Goal: Find specific page/section: Find specific page/section

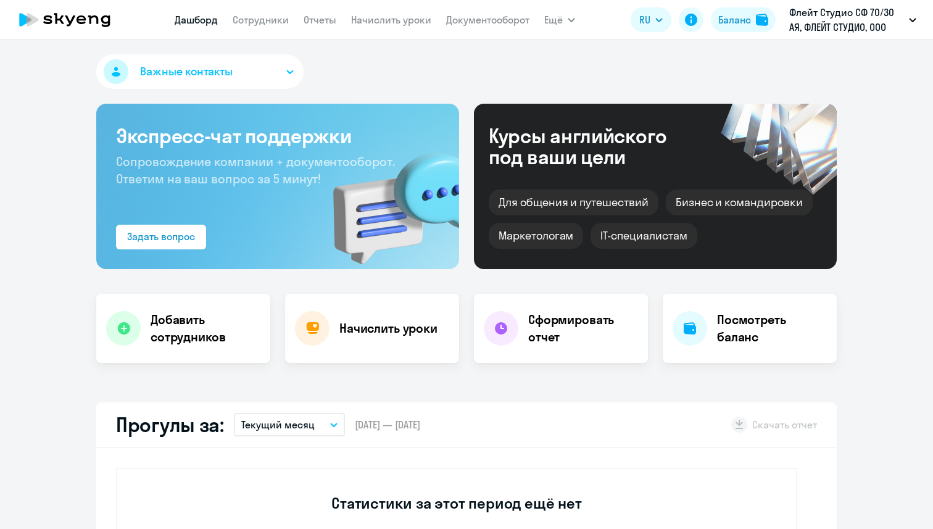
select select "30"
click at [276, 20] on link "Сотрудники" at bounding box center [261, 20] width 56 height 12
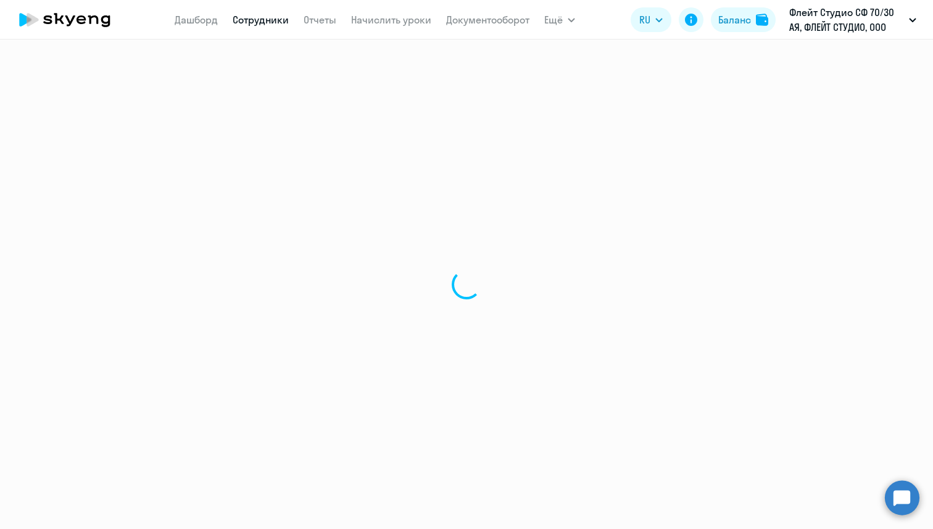
select select "30"
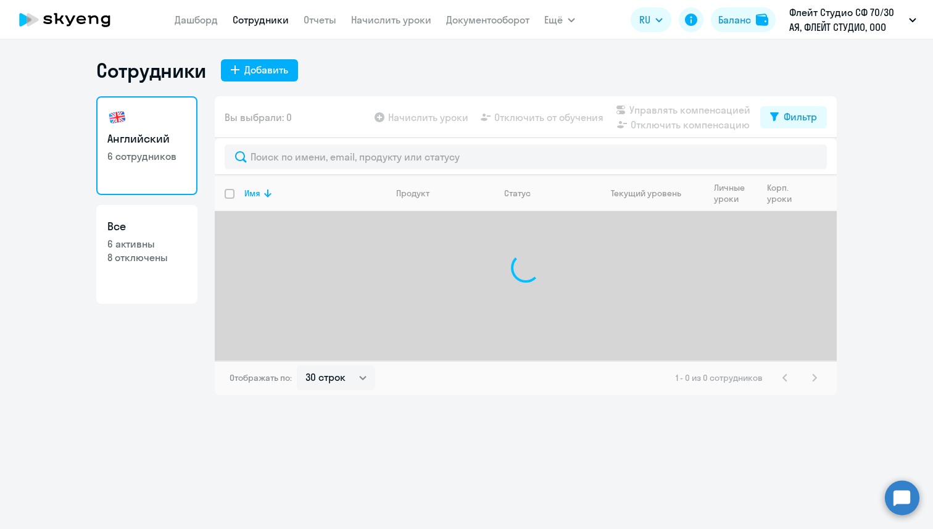
click at [305, 143] on div at bounding box center [526, 156] width 622 height 37
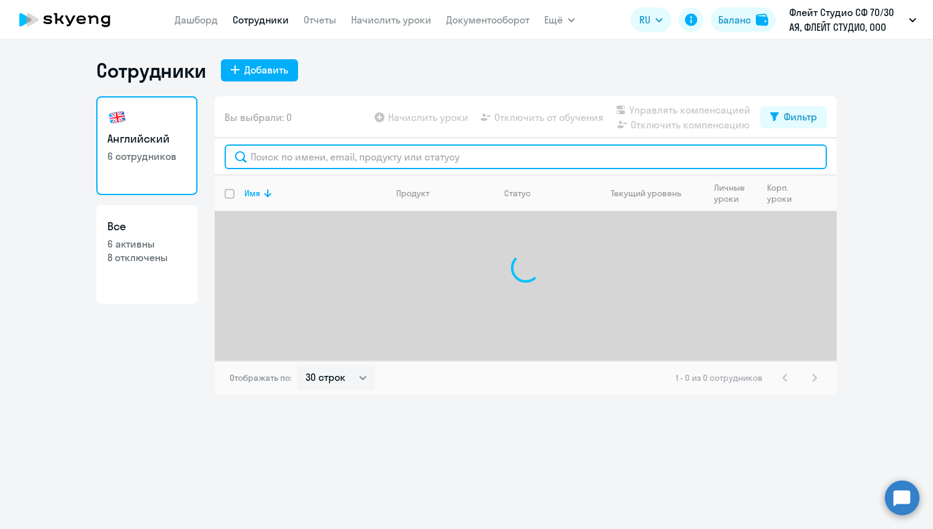
click at [307, 151] on input "text" at bounding box center [526, 156] width 602 height 25
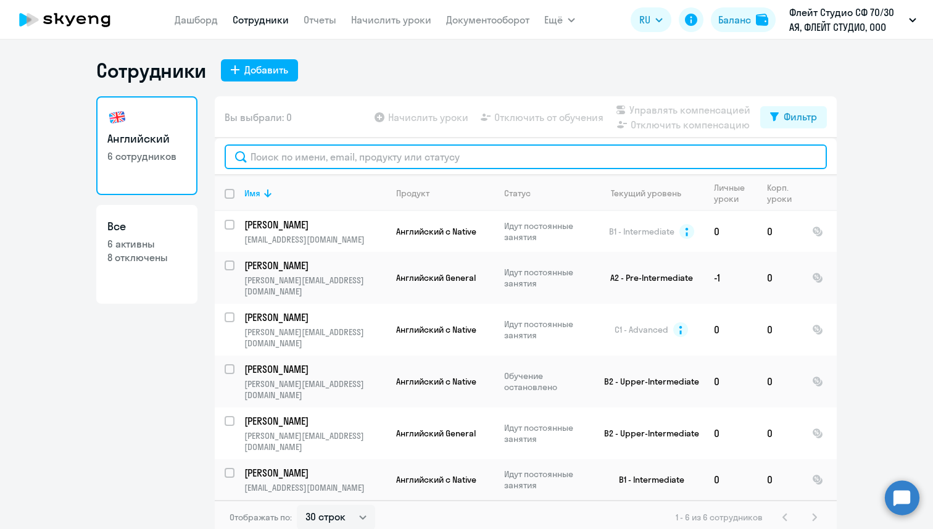
paste input "[EMAIL_ADDRESS][DOMAIN_NAME]"
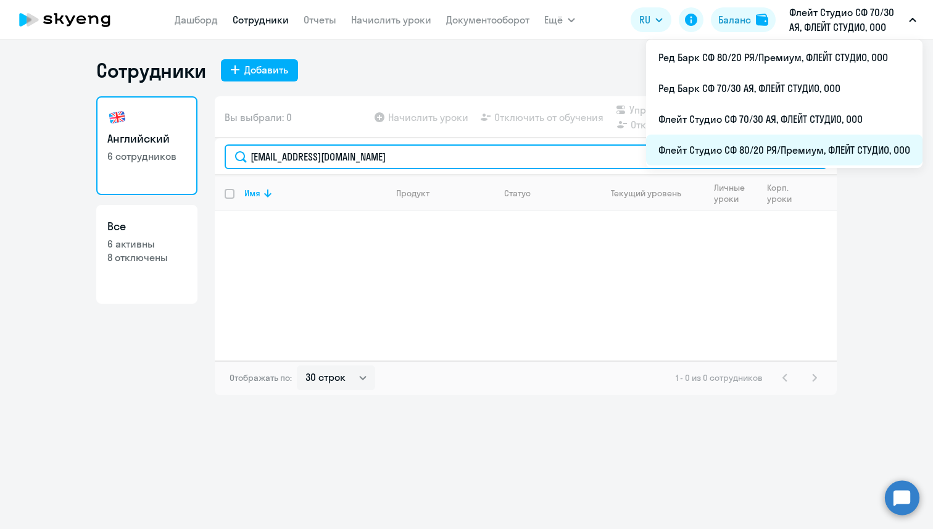
type input "[EMAIL_ADDRESS][DOMAIN_NAME]"
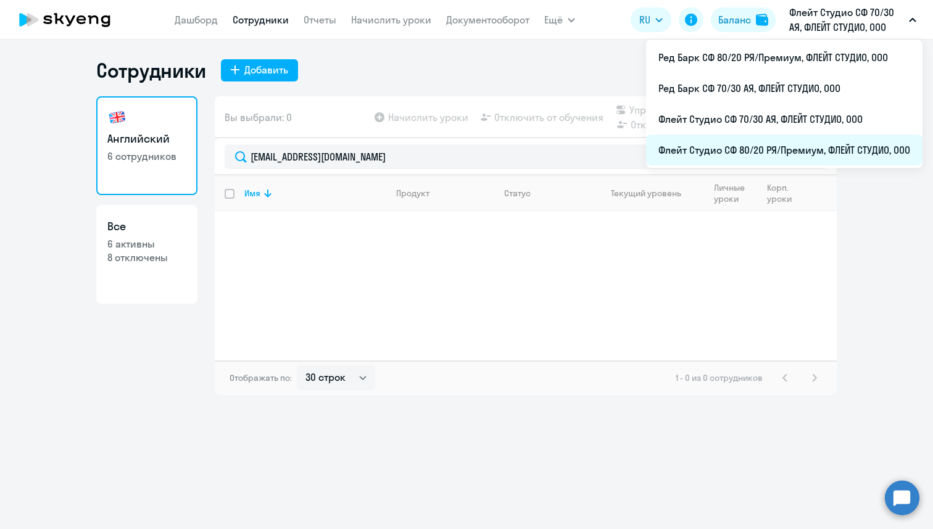
click at [814, 136] on li "Флейт Студио СФ 80/20 РЯ/Премиум, ФЛЕЙТ СТУДИО, ООО" at bounding box center [784, 149] width 276 height 31
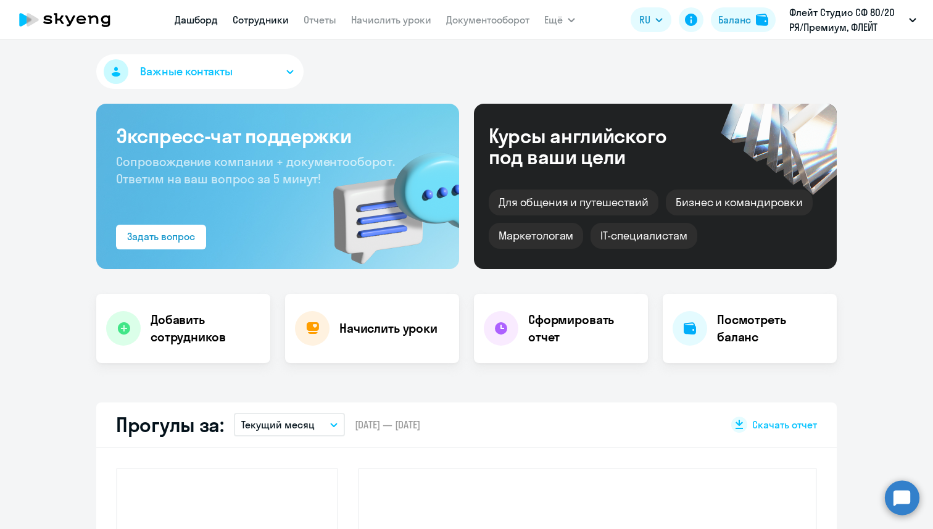
click at [270, 19] on link "Сотрудники" at bounding box center [261, 20] width 56 height 12
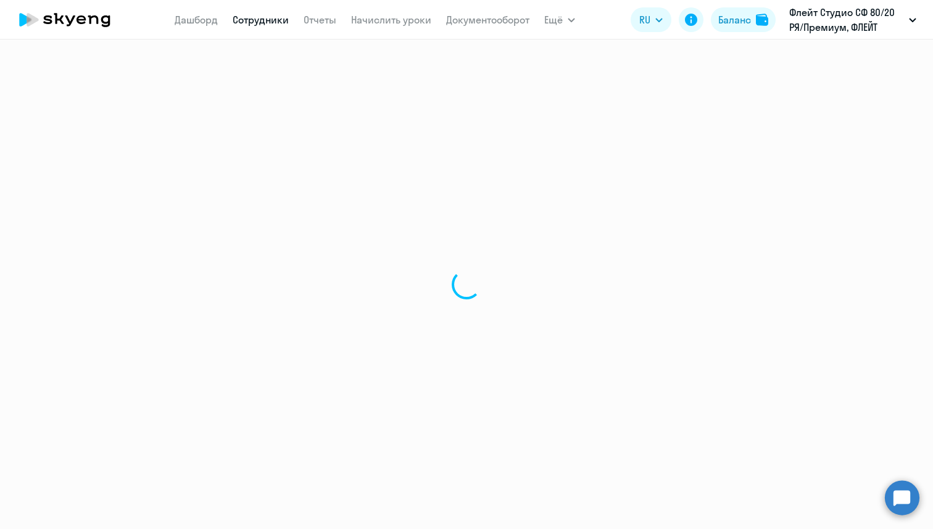
select select "30"
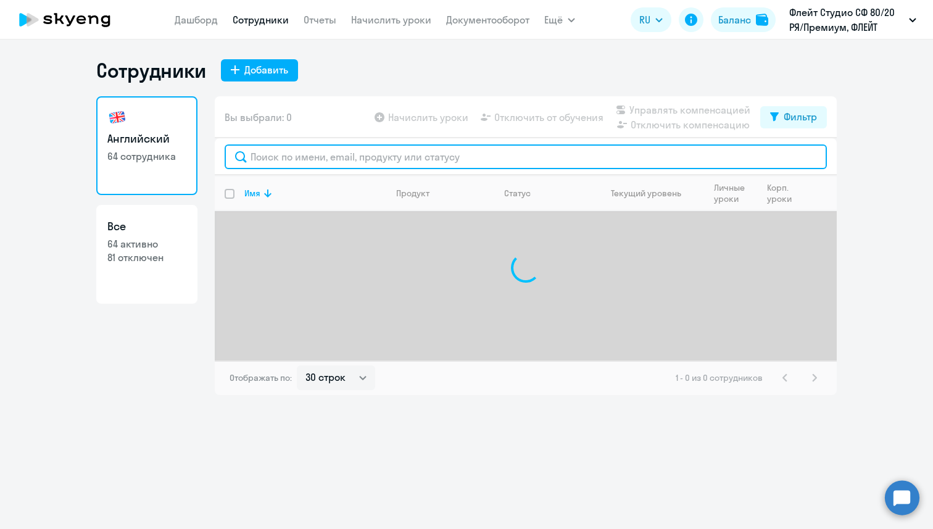
click at [331, 165] on input "text" at bounding box center [526, 156] width 602 height 25
paste input "e.rastorgueva@fluytstudio.net"
type input "e.rastorgueva@fluytstudio.net"
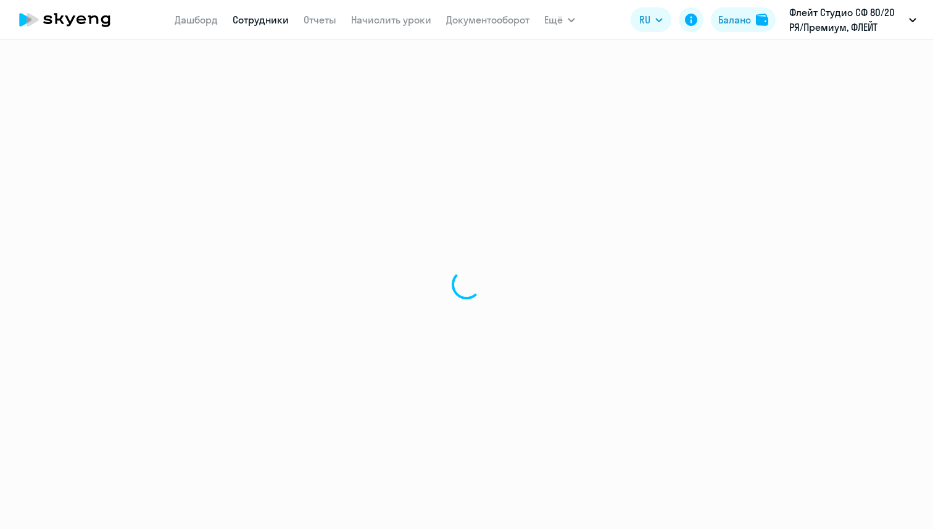
select select "30"
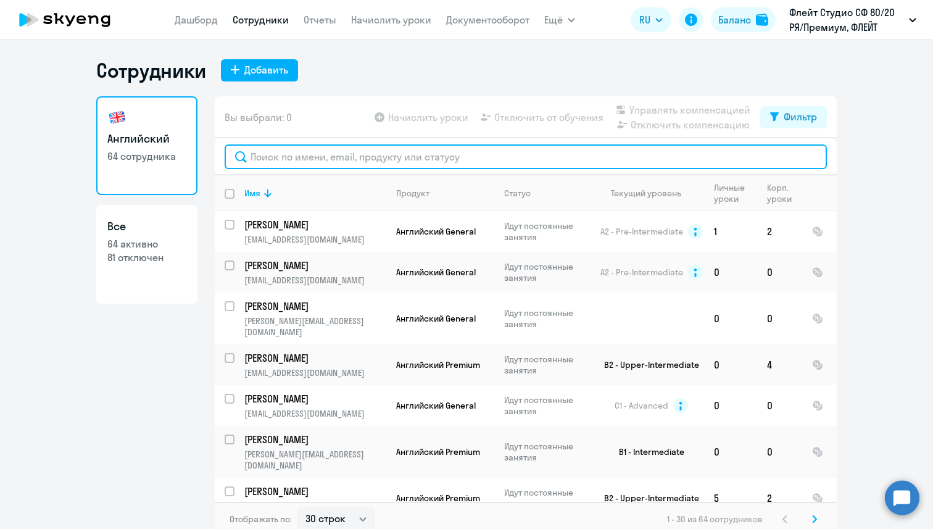
click at [308, 167] on input "text" at bounding box center [526, 156] width 602 height 25
paste input "[EMAIL_ADDRESS][DOMAIN_NAME]"
type input "e.rastorgueva@fluytstudio.net"
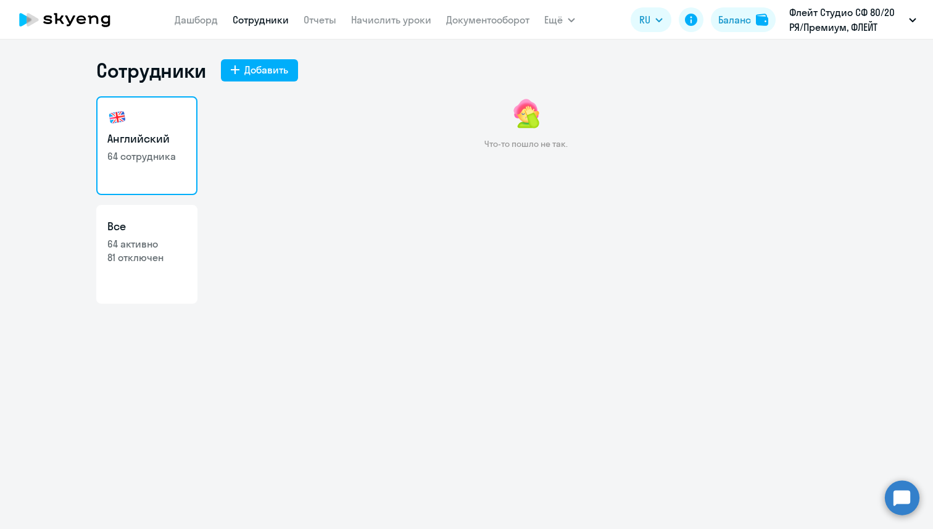
click at [276, 27] on nav "Дашборд Сотрудники Отчеты Начислить уроки Документооборот" at bounding box center [352, 19] width 355 height 25
click at [272, 19] on link "Сотрудники" at bounding box center [261, 20] width 56 height 12
click at [218, 15] on nav "Дашборд Сотрудники Отчеты Начислить уроки Документооборот" at bounding box center [352, 19] width 355 height 25
click at [255, 25] on link "Сотрудники" at bounding box center [261, 20] width 56 height 12
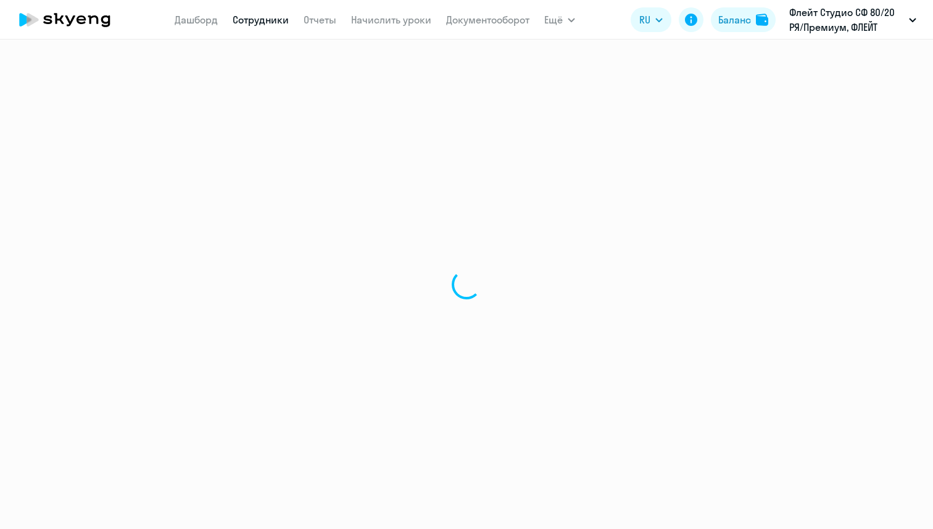
select select "30"
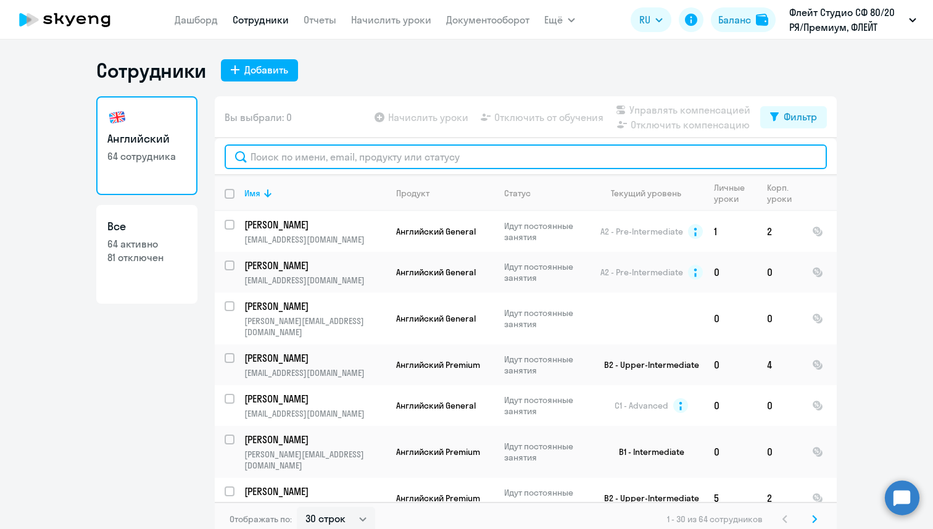
click at [335, 157] on input "text" at bounding box center [526, 156] width 602 height 25
paste input "[EMAIL_ADDRESS][DOMAIN_NAME]"
type input "[EMAIL_ADDRESS][DOMAIN_NAME]"
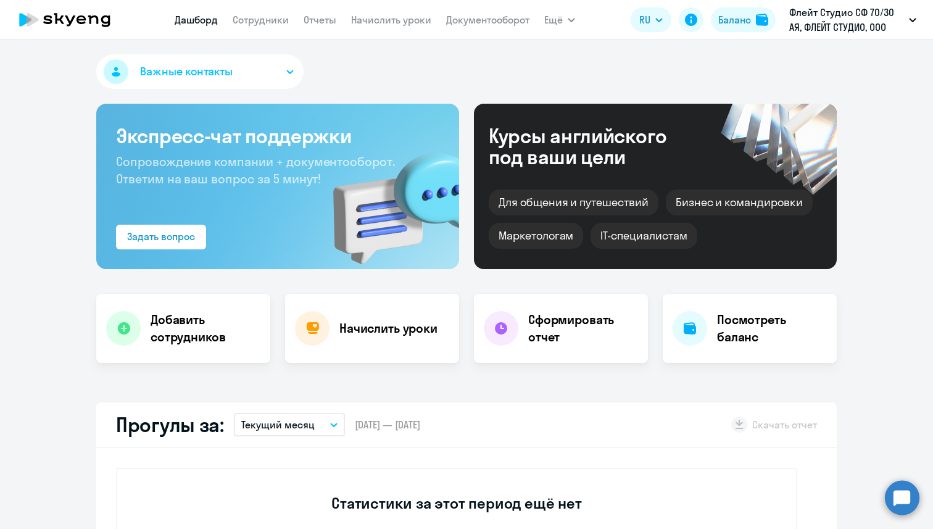
select select "30"
click at [267, 22] on link "Сотрудники" at bounding box center [261, 20] width 56 height 12
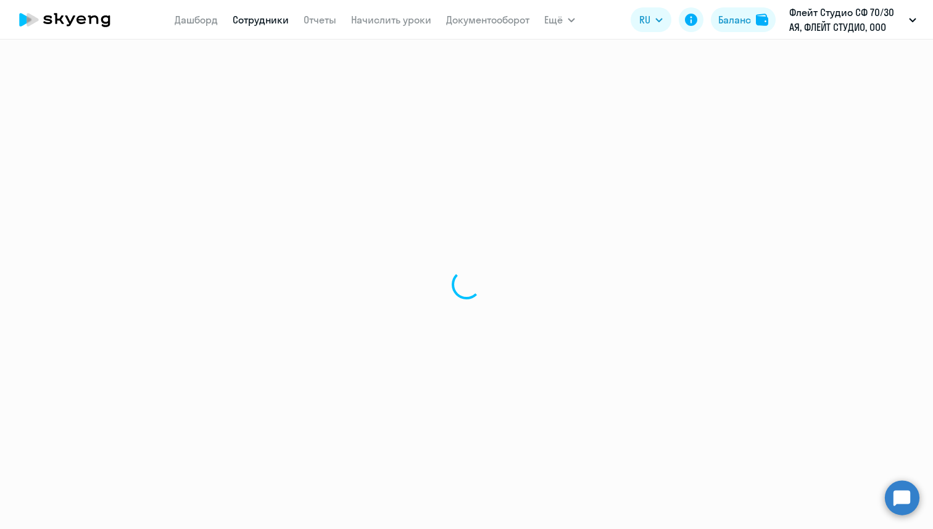
select select "30"
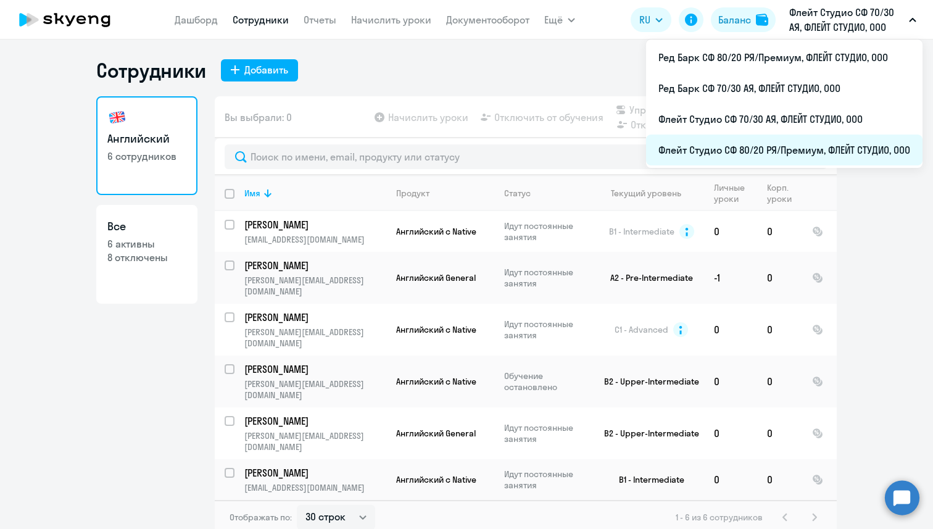
click at [804, 146] on li "Флейт Студио СФ 80/20 РЯ/Премиум, ФЛЕЙТ СТУДИО, ООО" at bounding box center [784, 149] width 276 height 31
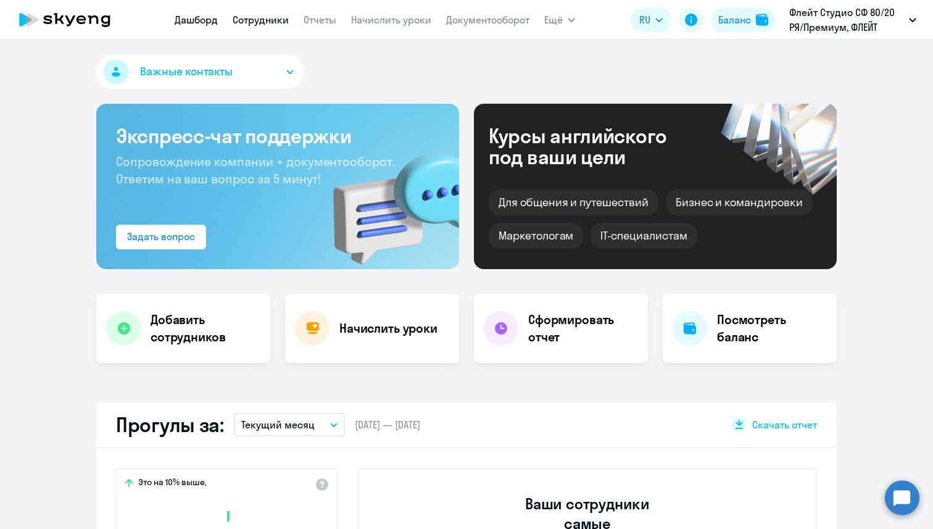
click at [283, 24] on link "Сотрудники" at bounding box center [261, 20] width 56 height 12
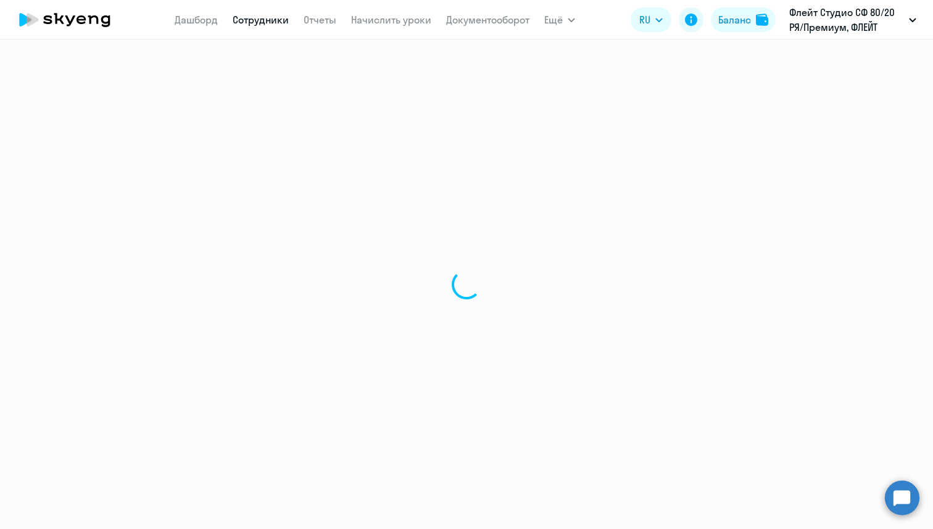
select select "30"
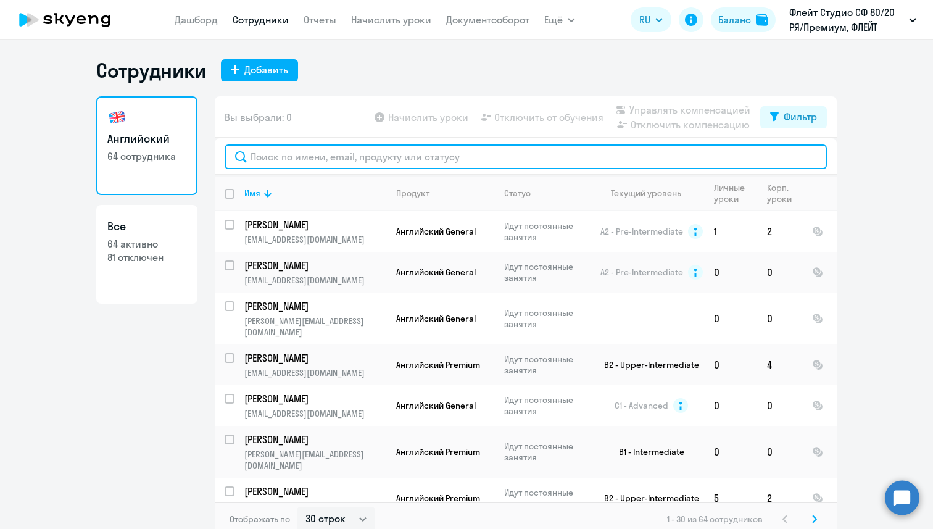
click at [297, 148] on input "text" at bounding box center [526, 156] width 602 height 25
paste input "e.rastorgueva@fluytstudio.net"
type input "e.rastorgueva@fluytstudio.net"
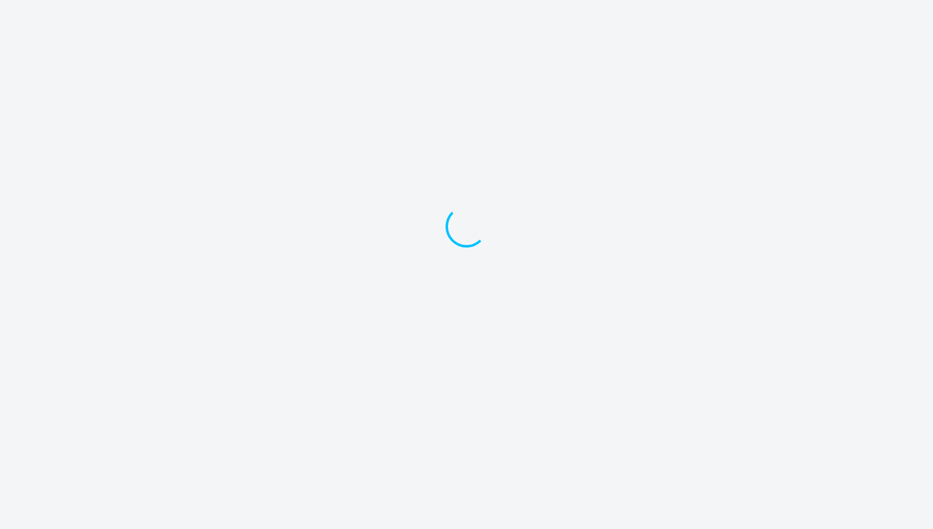
select select "30"
